Goal: Information Seeking & Learning: Learn about a topic

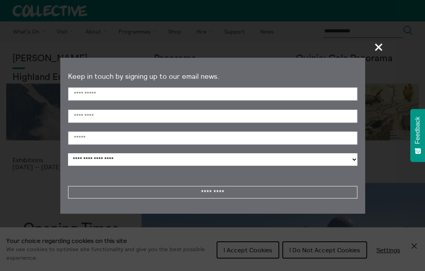
click at [380, 45] on span "+" at bounding box center [379, 46] width 23 height 23
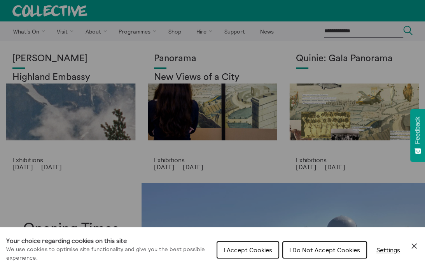
click at [63, 98] on div "Cookie preferences" at bounding box center [212, 135] width 425 height 271
click at [417, 246] on icon "Close Cookie Control" at bounding box center [414, 245] width 9 height 9
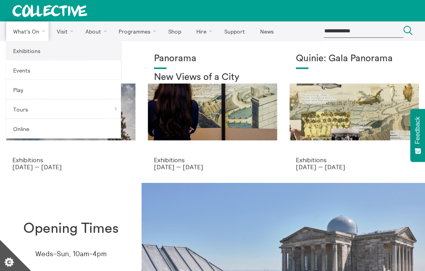
click at [26, 49] on link "Exhibitions" at bounding box center [63, 50] width 115 height 19
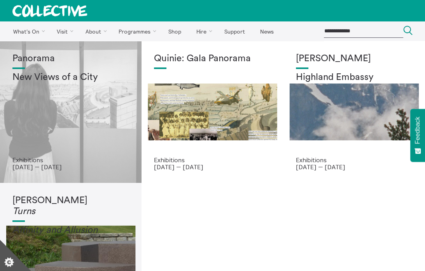
click at [121, 88] on div "Panorama New Views of a City" at bounding box center [70, 104] width 117 height 103
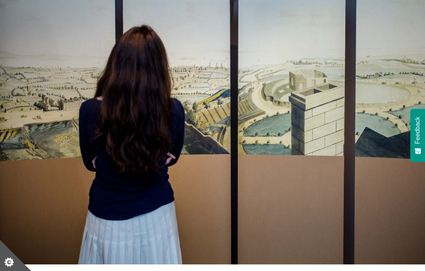
scroll to position [47, 0]
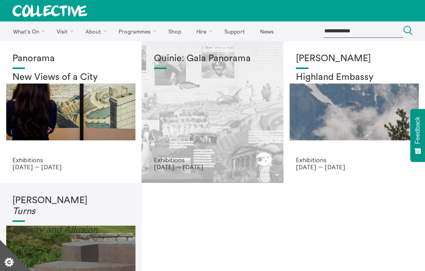
click at [194, 140] on div "Quinie: Gala Panorama" at bounding box center [212, 104] width 117 height 103
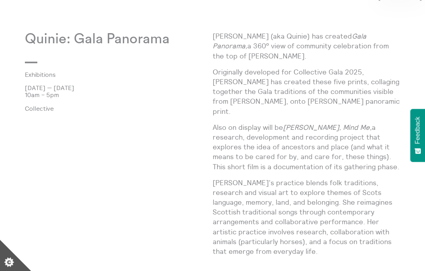
scroll to position [405, 0]
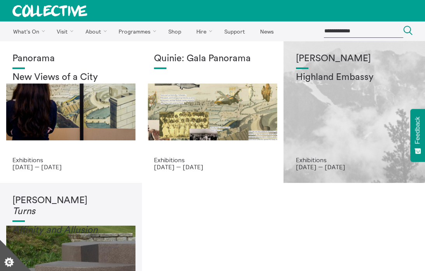
drag, startPoint x: 0, startPoint y: 0, endPoint x: 337, endPoint y: 81, distance: 346.6
click at [337, 81] on h2 "Highland Embassy" at bounding box center [354, 77] width 117 height 11
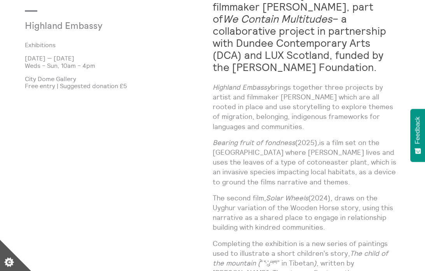
scroll to position [420, 0]
